Goal: Submit feedback/report problem

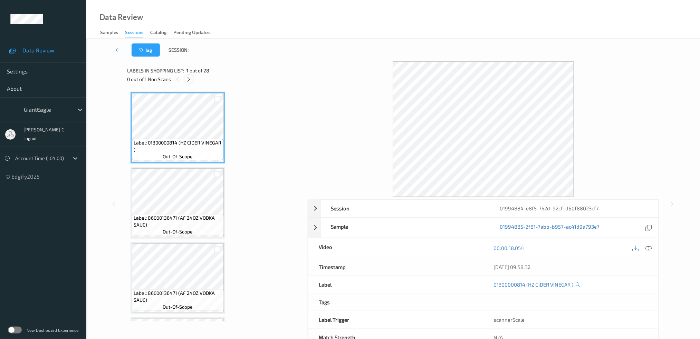
click at [192, 80] on div at bounding box center [188, 79] width 9 height 9
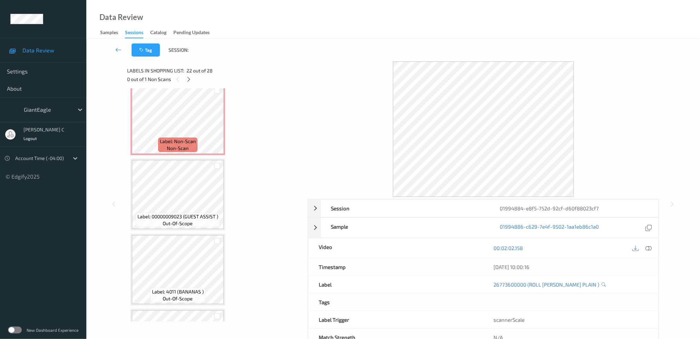
scroll to position [1617, 0]
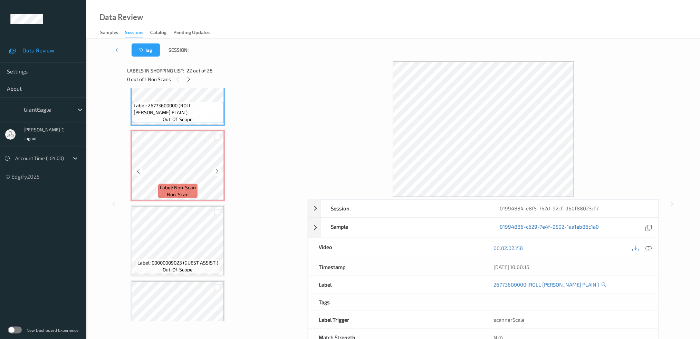
click at [172, 116] on span "out-of-scope" at bounding box center [178, 119] width 30 height 7
click at [645, 249] on icon at bounding box center [648, 248] width 6 height 6
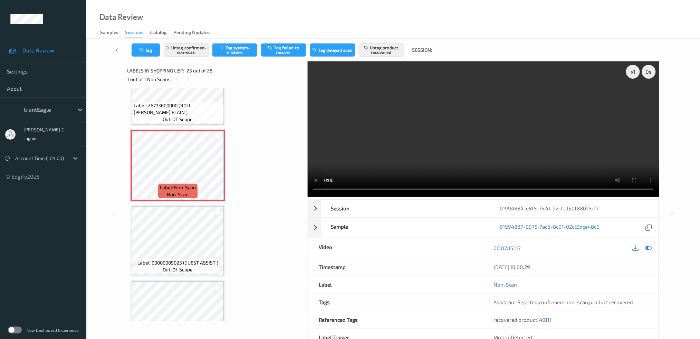
click at [174, 266] on span "out-of-scope" at bounding box center [178, 269] width 30 height 7
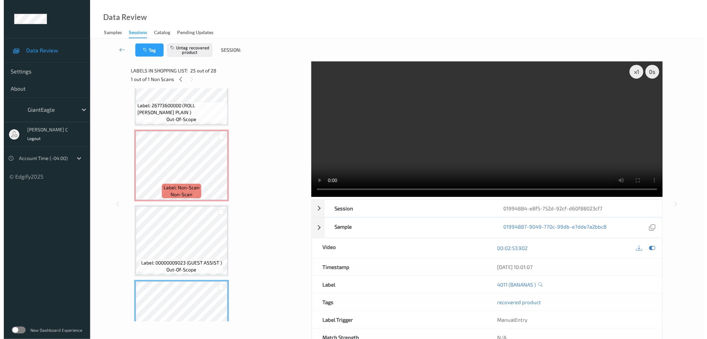
scroll to position [1479, 0]
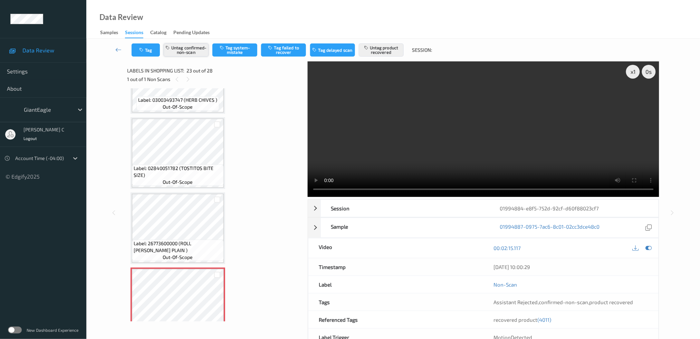
click at [181, 53] on button "Untag confirmed-non-scan" at bounding box center [186, 49] width 45 height 13
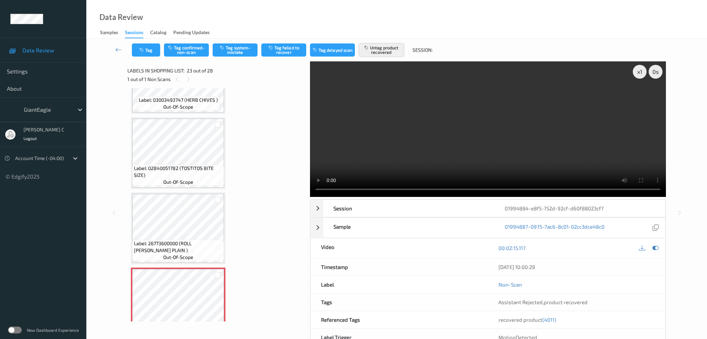
click at [391, 52] on button "Untag product recovered" at bounding box center [381, 49] width 45 height 13
click at [234, 60] on div "Tag Tag confirmed-non-scan Tag system-mistake Tag failed to recover Tag delayed…" at bounding box center [396, 50] width 592 height 23
click at [234, 53] on button "Tag system-mistake" at bounding box center [235, 49] width 45 height 13
click at [149, 48] on button "Tag" at bounding box center [146, 49] width 28 height 13
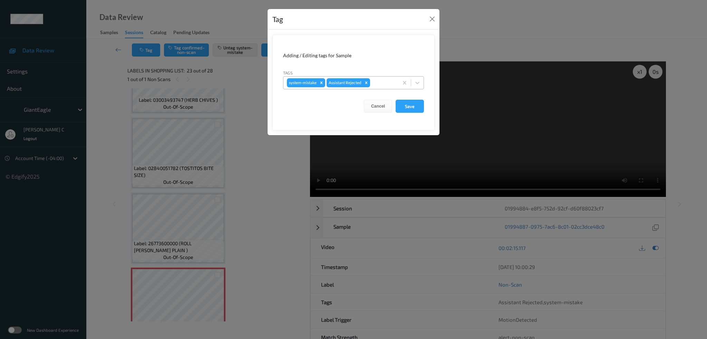
click at [379, 84] on div at bounding box center [382, 83] width 23 height 8
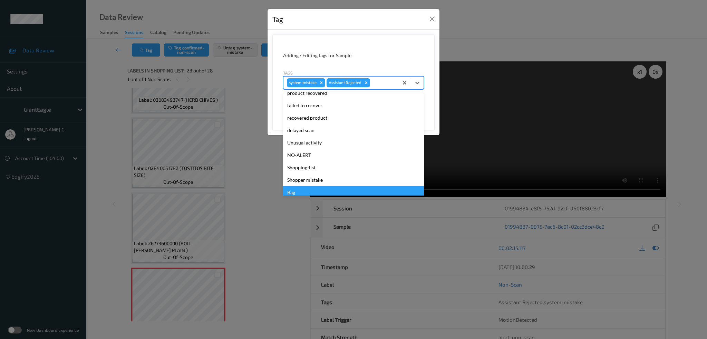
scroll to position [73, 0]
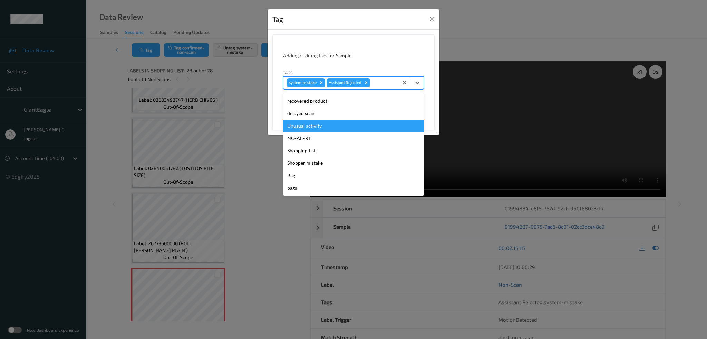
click at [312, 124] on div "Unusual activity" at bounding box center [353, 126] width 141 height 12
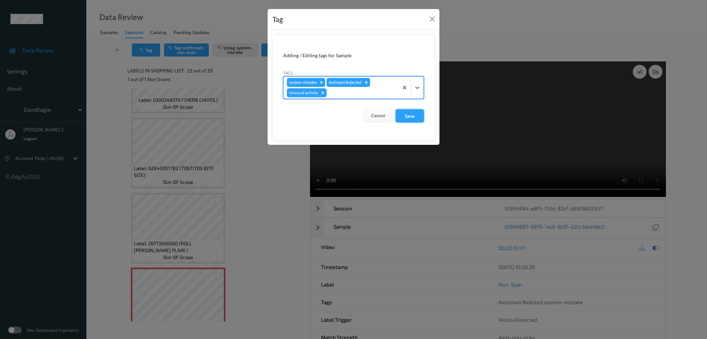
click at [411, 111] on button "Save" at bounding box center [410, 115] width 28 height 13
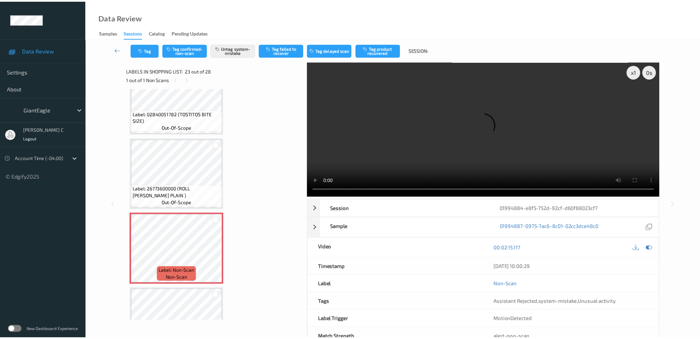
scroll to position [1617, 0]
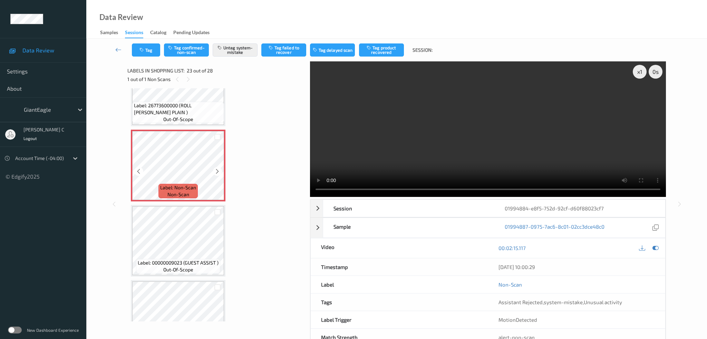
click at [185, 191] on span "non-scan" at bounding box center [178, 194] width 22 height 7
